Goal: Information Seeking & Learning: Learn about a topic

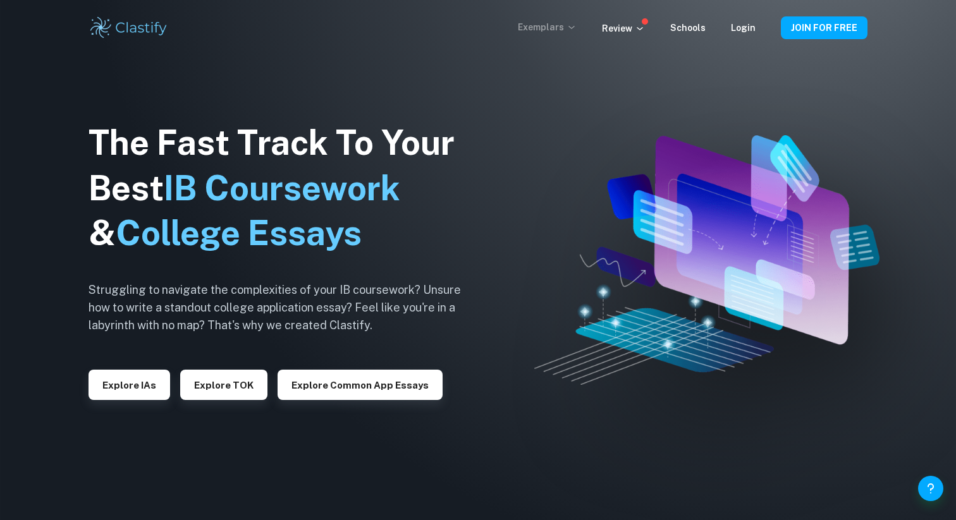
click at [558, 25] on p "Exemplars" at bounding box center [547, 27] width 59 height 14
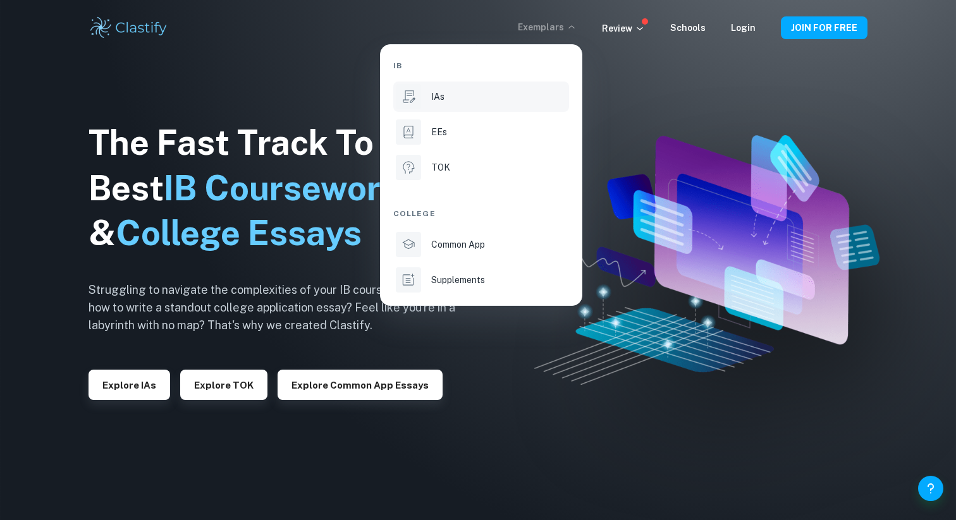
click at [535, 97] on div "IAs" at bounding box center [498, 97] width 135 height 14
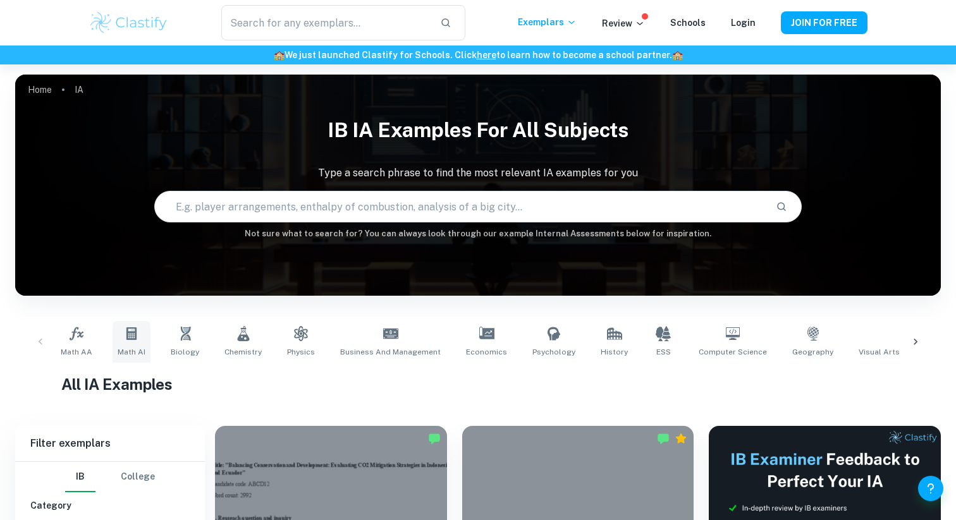
click at [123, 343] on link "Math AI" at bounding box center [132, 342] width 38 height 42
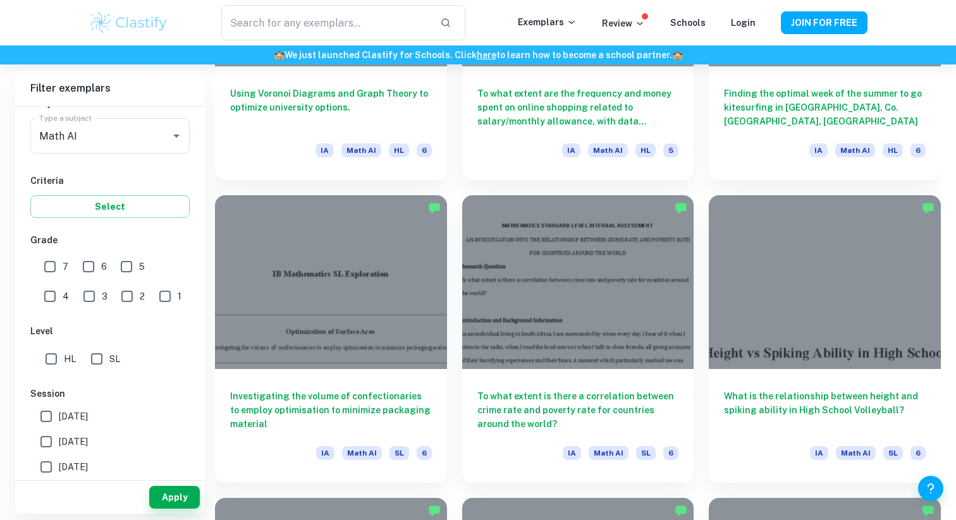
scroll to position [3192, 0]
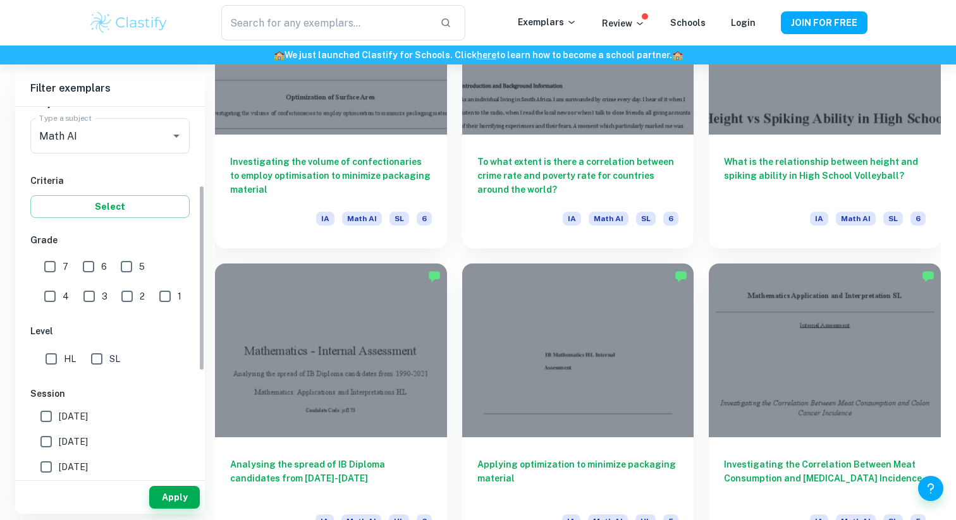
click at [45, 266] on input "7" at bounding box center [49, 266] width 25 height 25
checkbox input "true"
click at [176, 503] on button "Apply" at bounding box center [174, 497] width 51 height 23
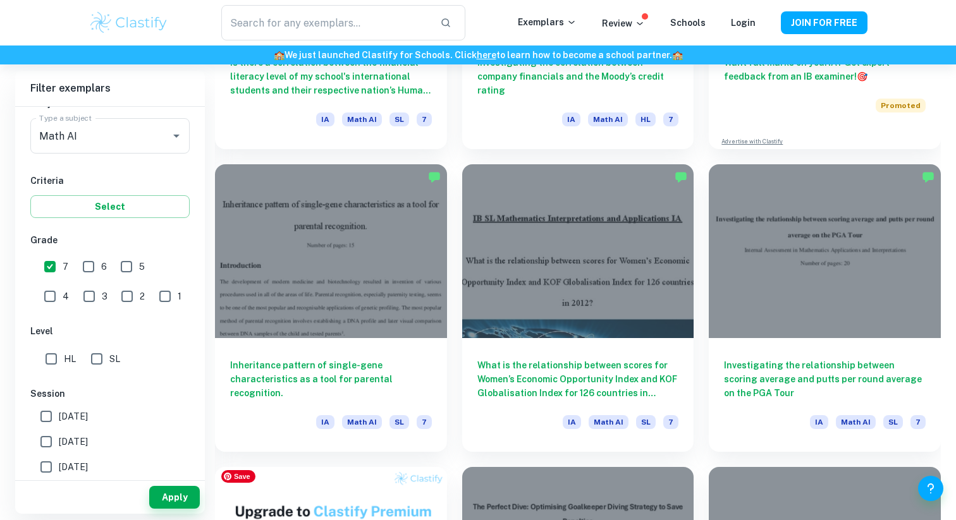
scroll to position [538, 0]
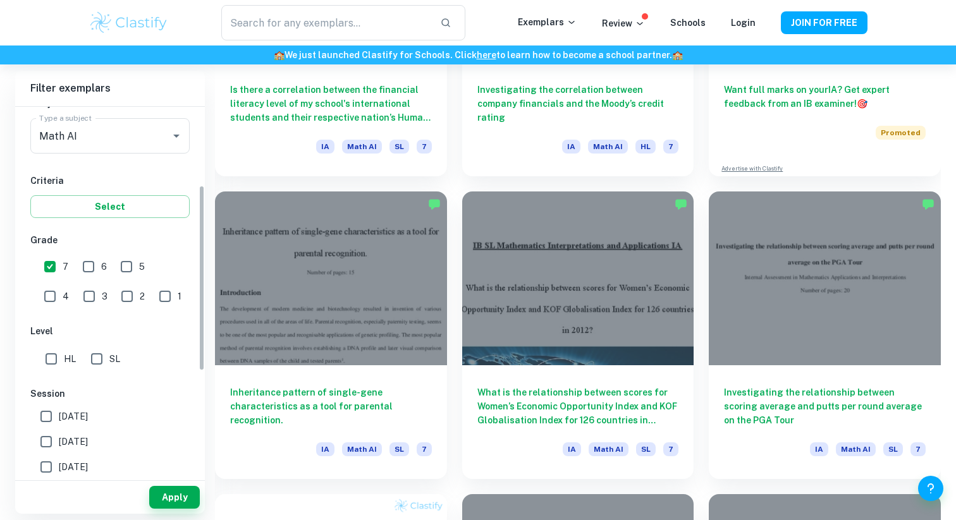
click at [52, 361] on input "HL" at bounding box center [51, 359] width 25 height 25
checkbox input "true"
click at [178, 496] on button "Apply" at bounding box center [174, 497] width 51 height 23
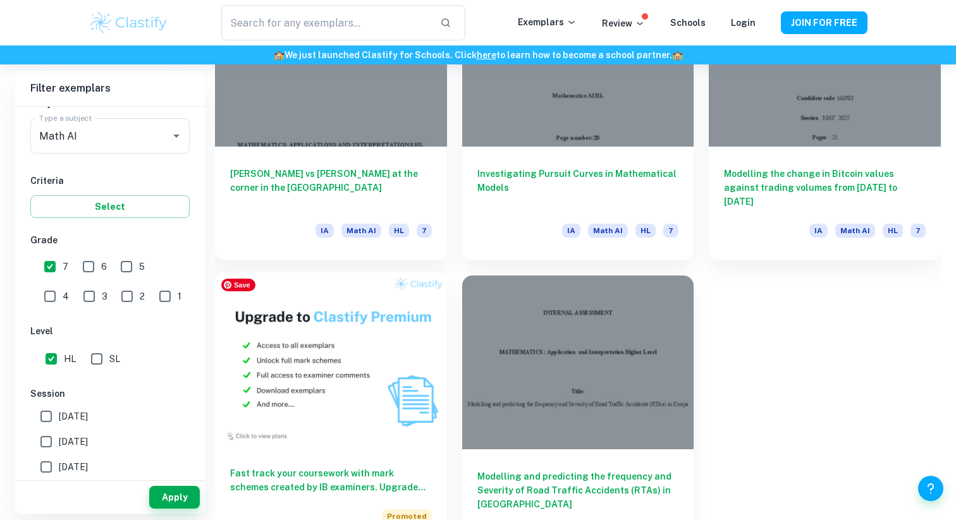
scroll to position [679, 0]
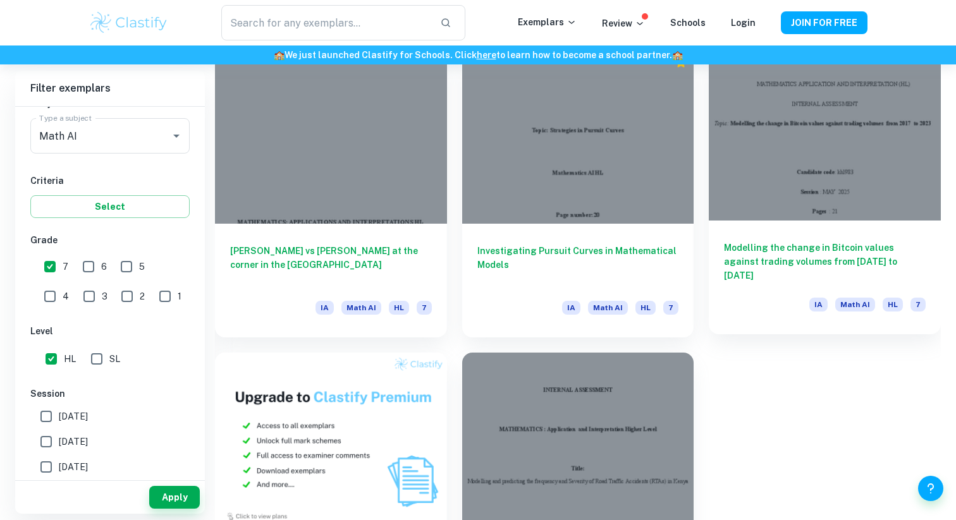
click at [742, 257] on h6 "Modelling the change in Bitcoin values against trading volumes from [DATE] to […" at bounding box center [825, 262] width 202 height 42
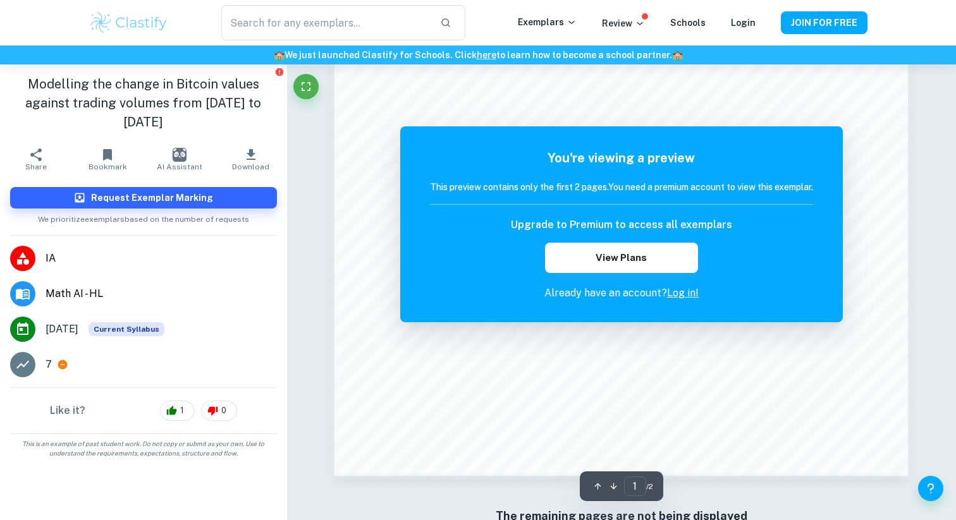
scroll to position [1135, 0]
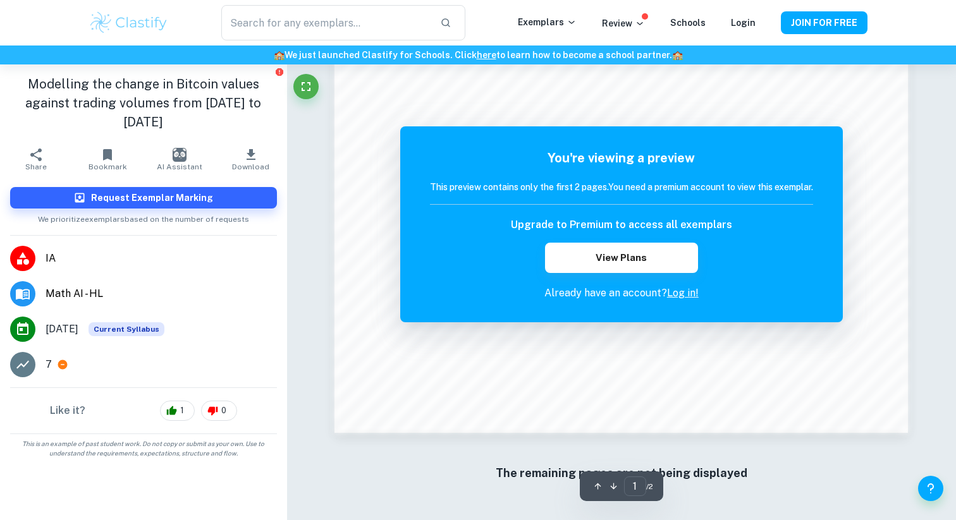
click at [680, 292] on link "Log in!" at bounding box center [683, 293] width 32 height 12
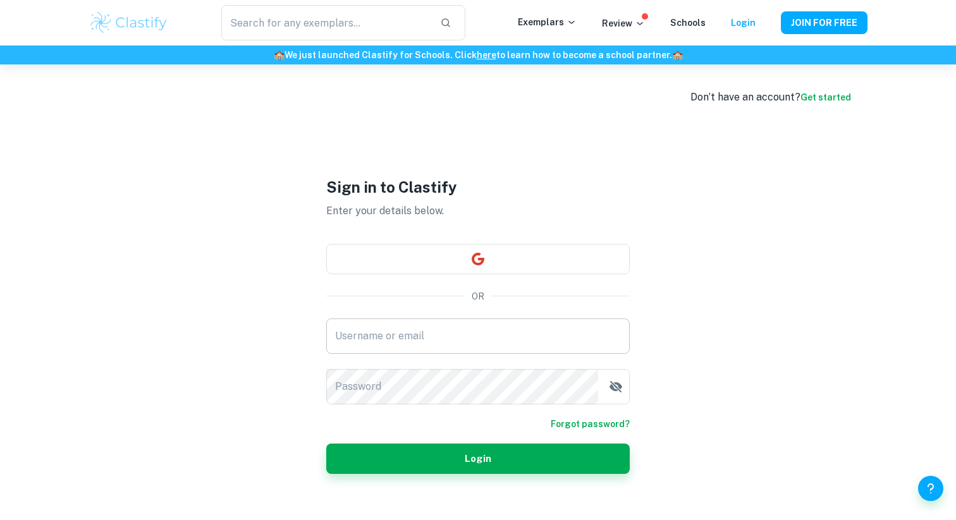
click at [531, 324] on input "Username or email" at bounding box center [478, 336] width 304 height 35
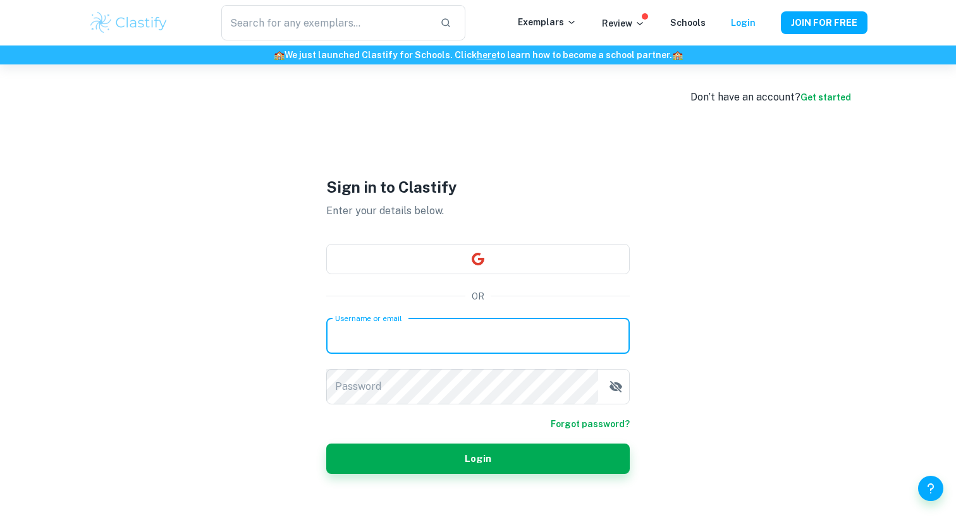
type input "[PERSON_NAME][EMAIL_ADDRESS][DOMAIN_NAME]"
